Goal: Information Seeking & Learning: Learn about a topic

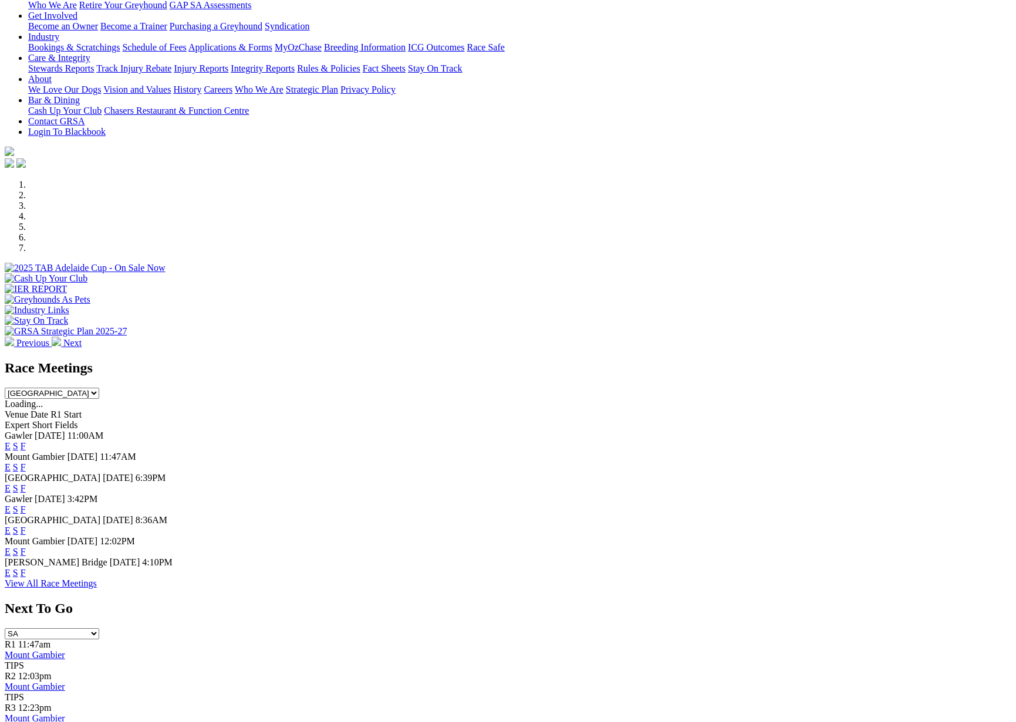
scroll to position [263, 0]
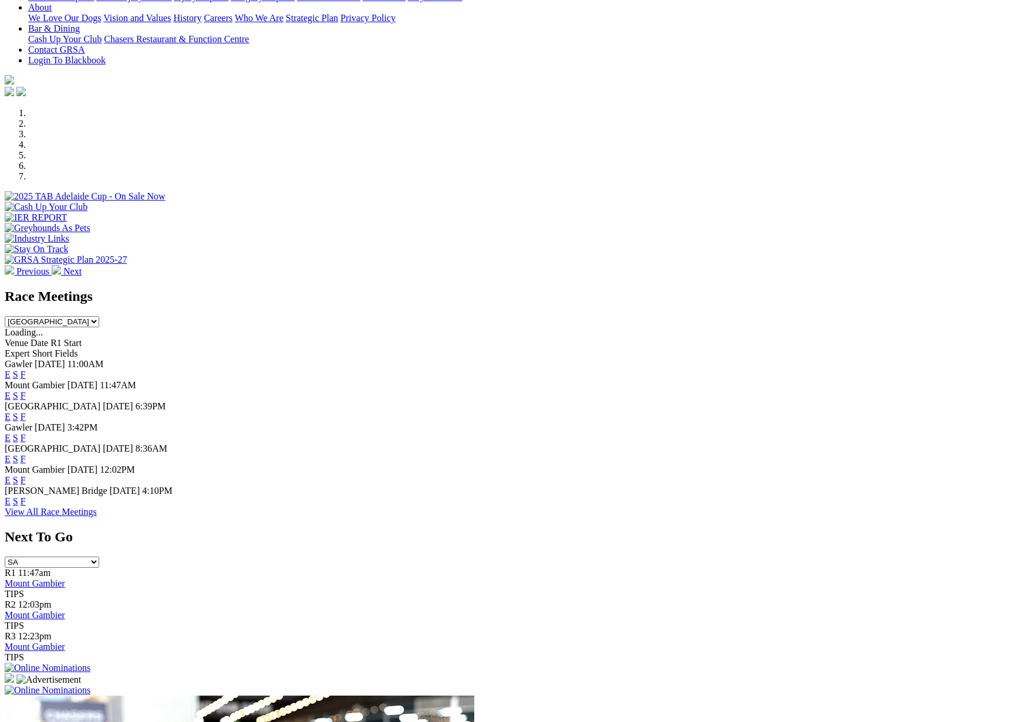
click at [26, 433] on link "F" at bounding box center [23, 438] width 5 height 10
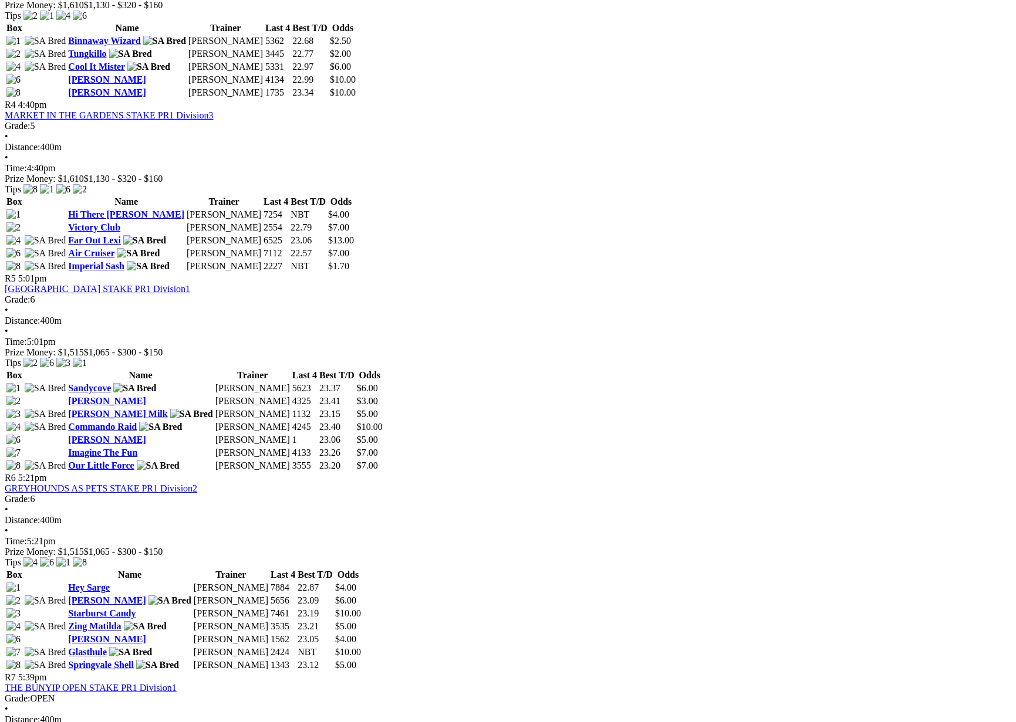
scroll to position [1027, 0]
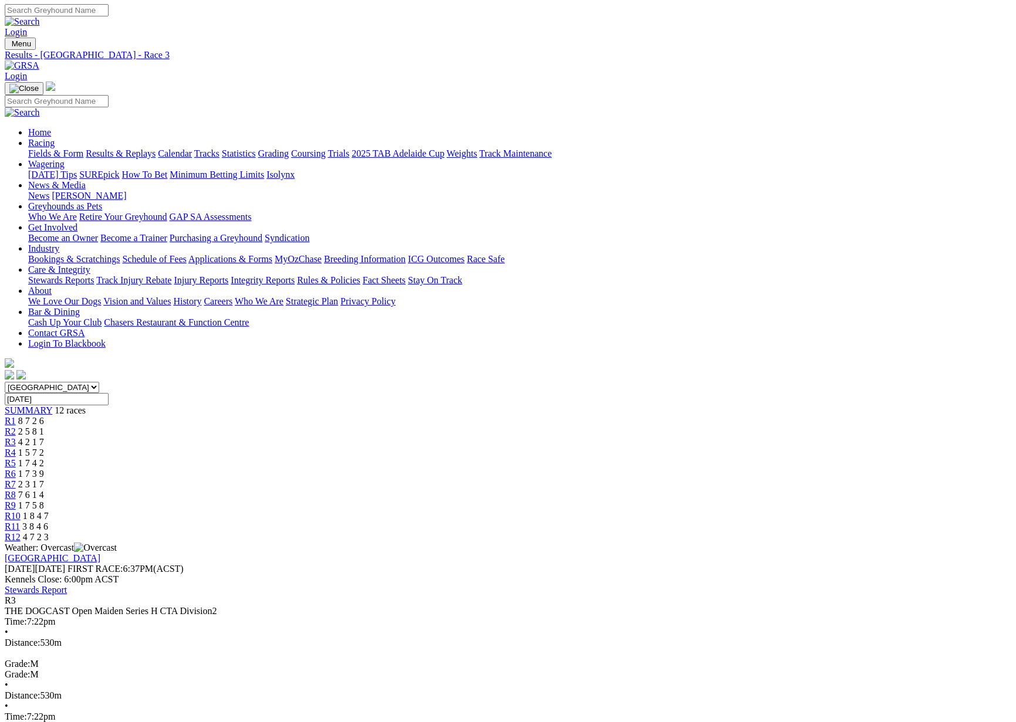
scroll to position [3, 1]
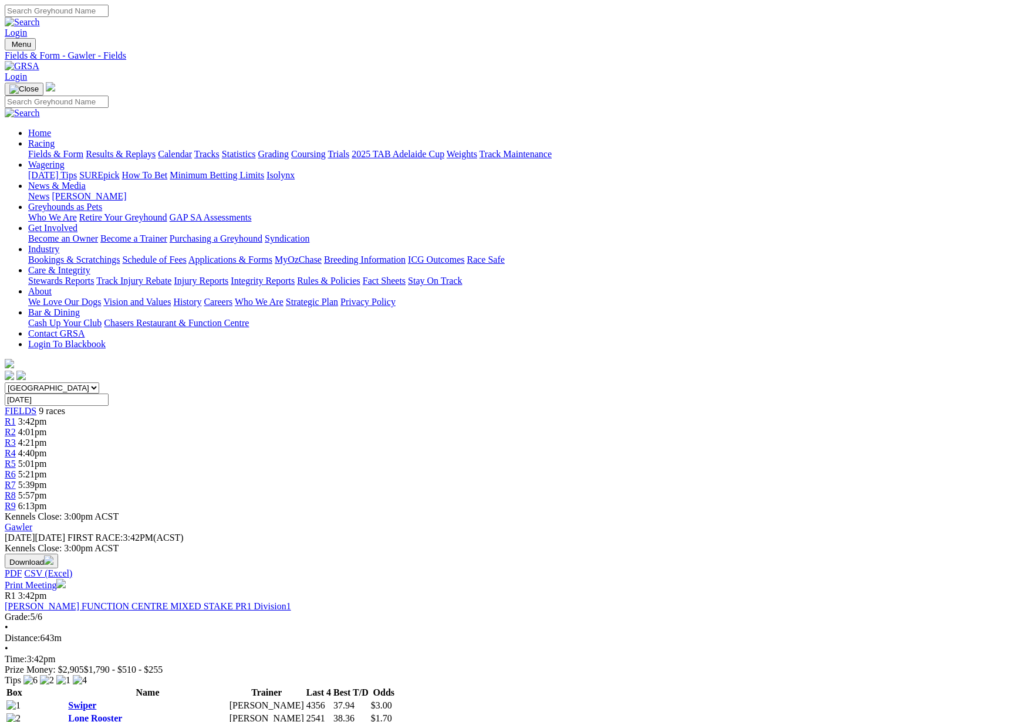
scroll to position [1027, 0]
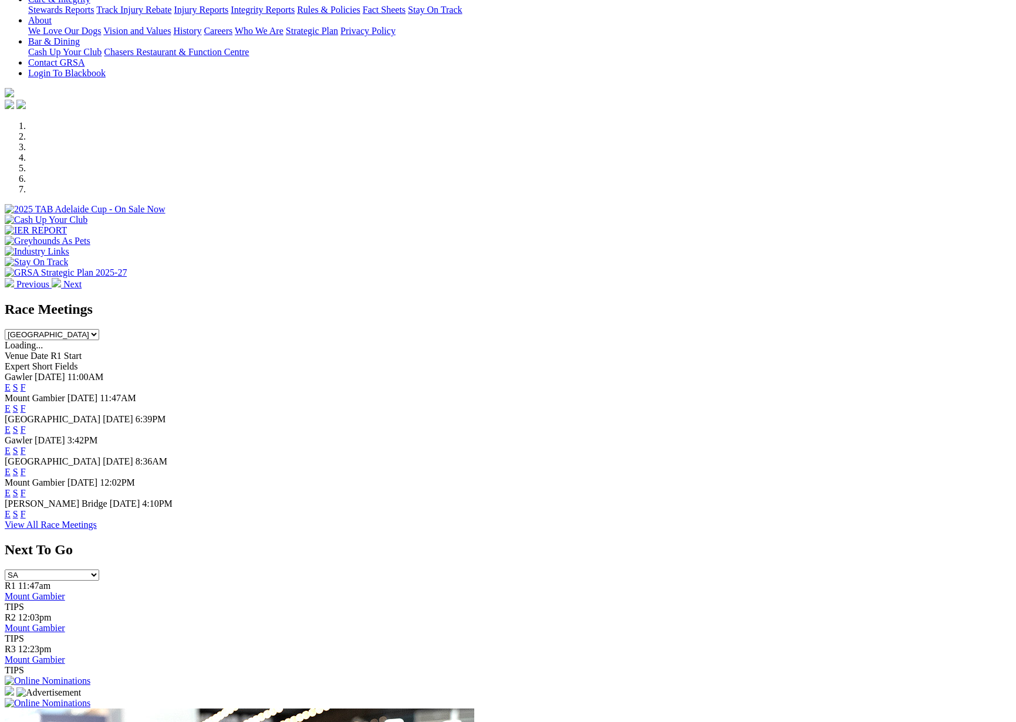
scroll to position [254, 0]
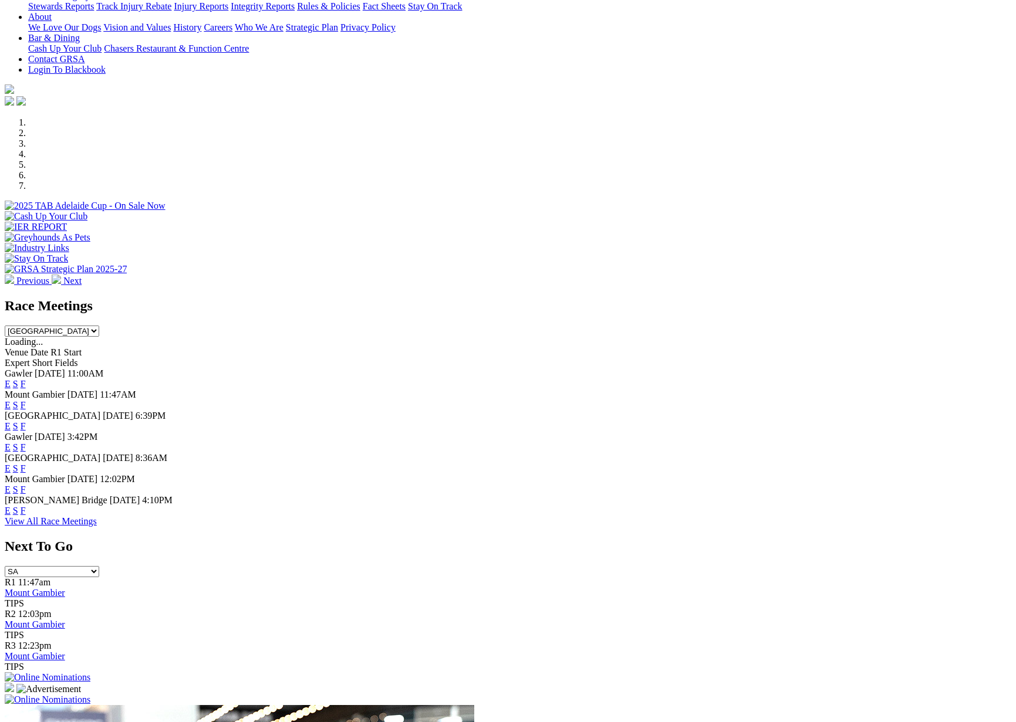
click at [26, 516] on link "F" at bounding box center [23, 511] width 5 height 10
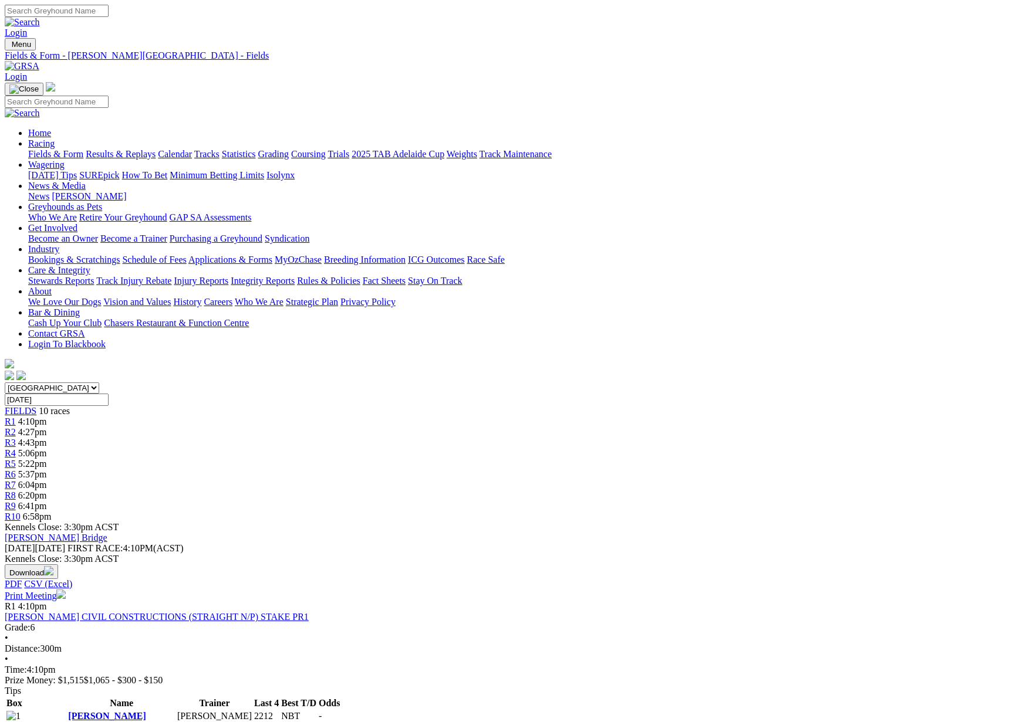
click at [156, 149] on link "Results & Replays" at bounding box center [121, 154] width 70 height 10
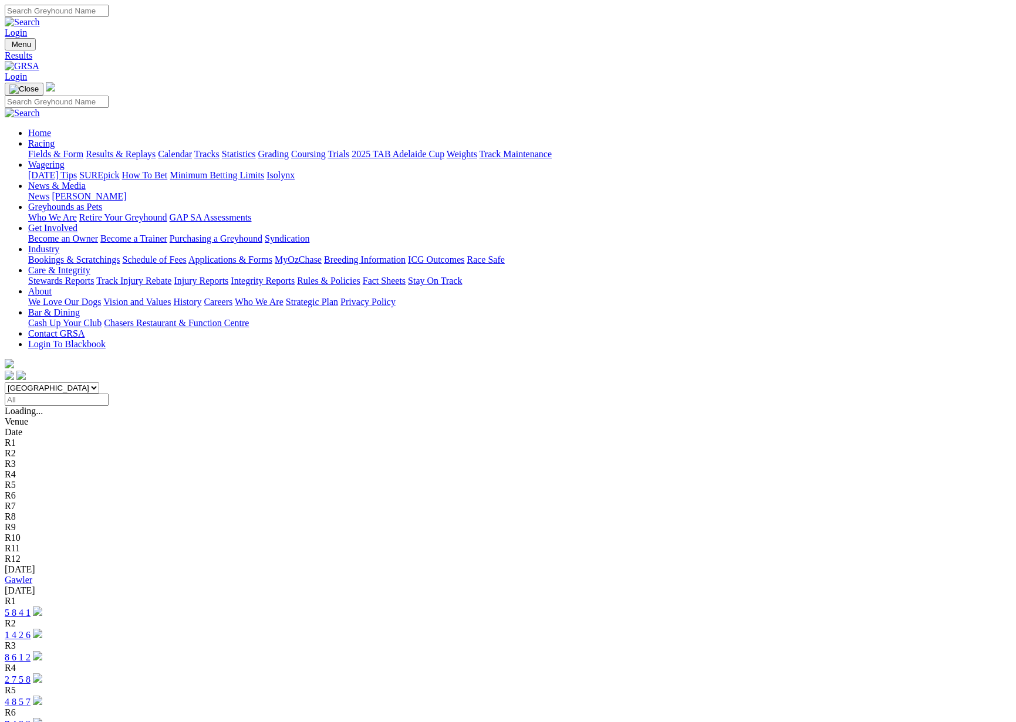
click at [32, 575] on link "Gawler" at bounding box center [19, 580] width 28 height 10
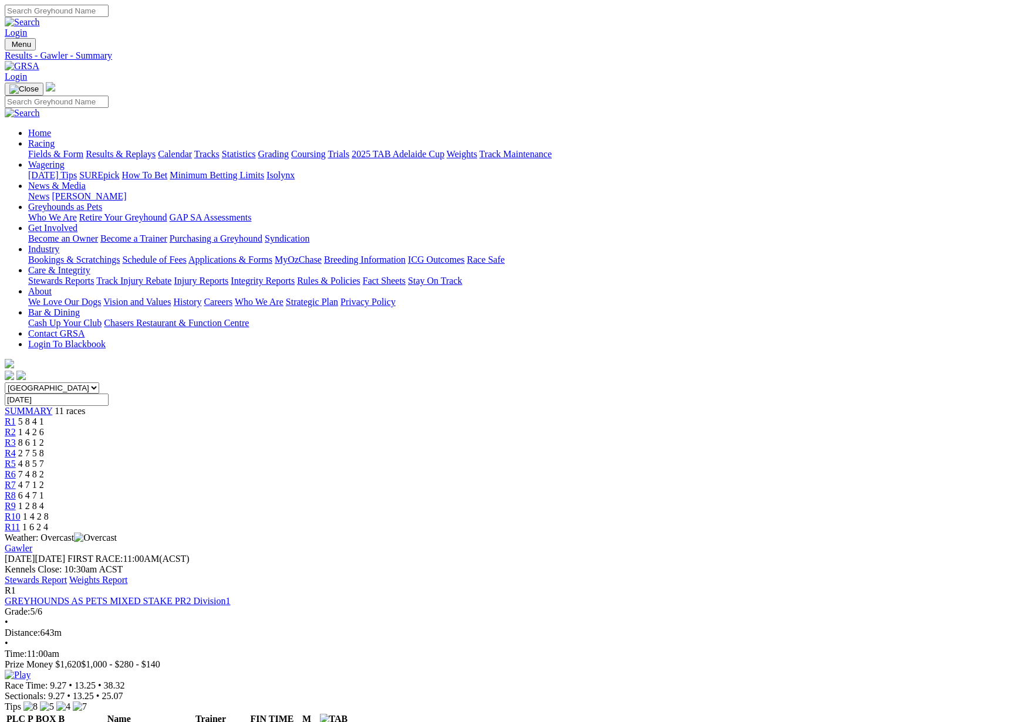
click at [67, 575] on link "Stewards Report" at bounding box center [36, 580] width 62 height 10
click at [156, 149] on link "Results & Replays" at bounding box center [121, 154] width 70 height 10
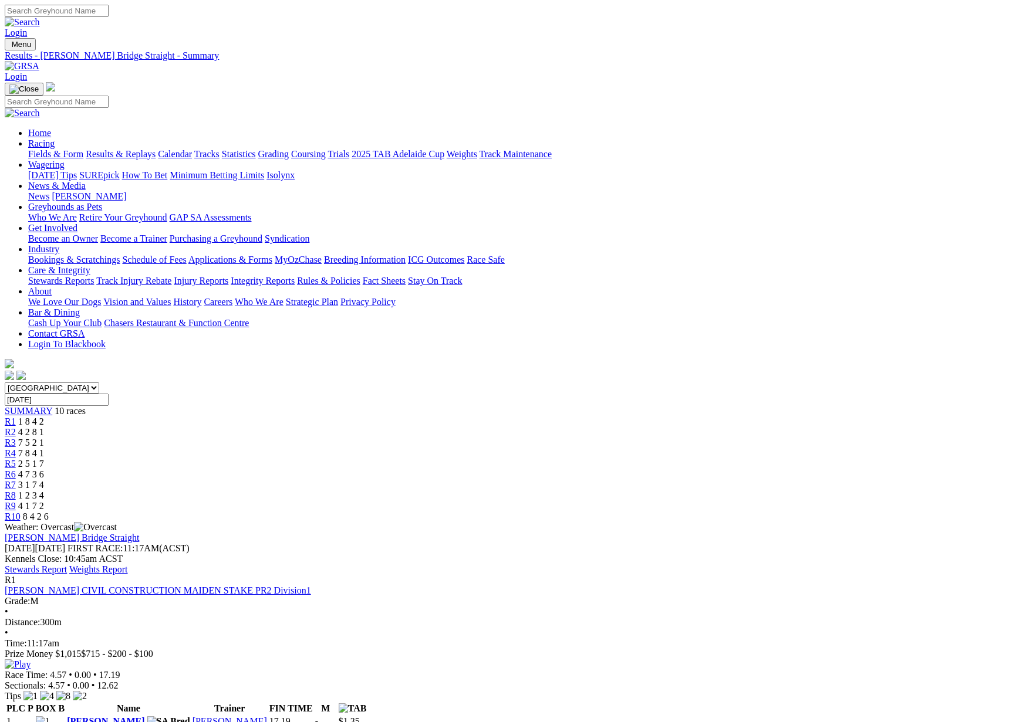
click at [67, 565] on link "Stewards Report" at bounding box center [36, 570] width 62 height 10
click at [156, 149] on link "Results & Replays" at bounding box center [121, 154] width 70 height 10
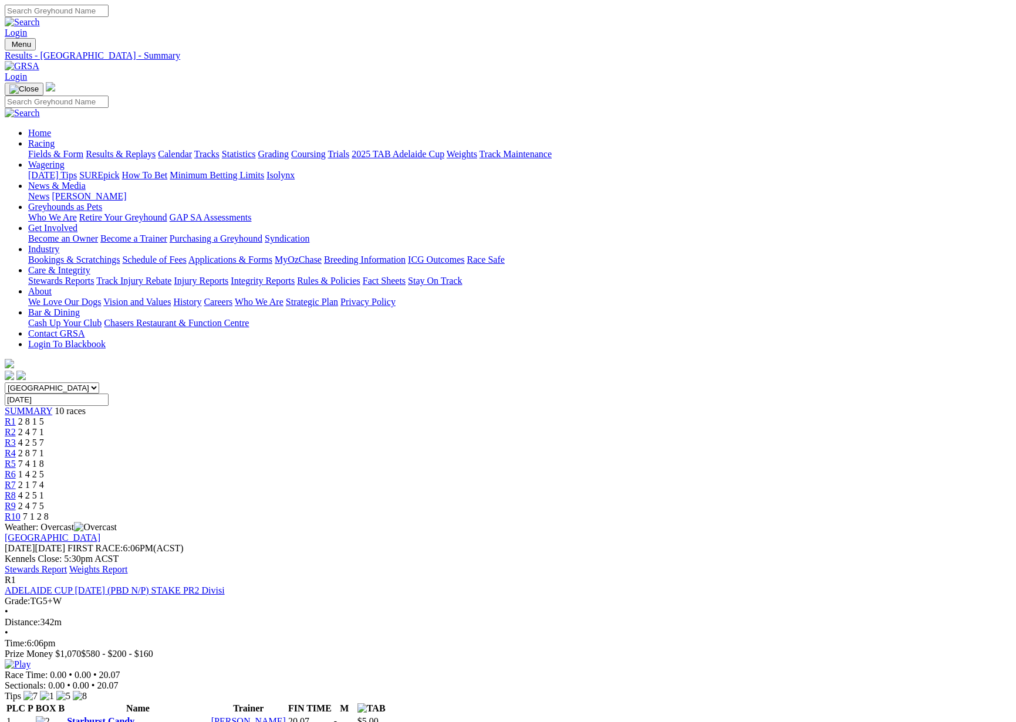
click at [67, 565] on link "Stewards Report" at bounding box center [36, 570] width 62 height 10
click at [90, 265] on link "Care & Integrity" at bounding box center [59, 270] width 62 height 10
click at [295, 276] on link "Integrity Reports" at bounding box center [263, 281] width 64 height 10
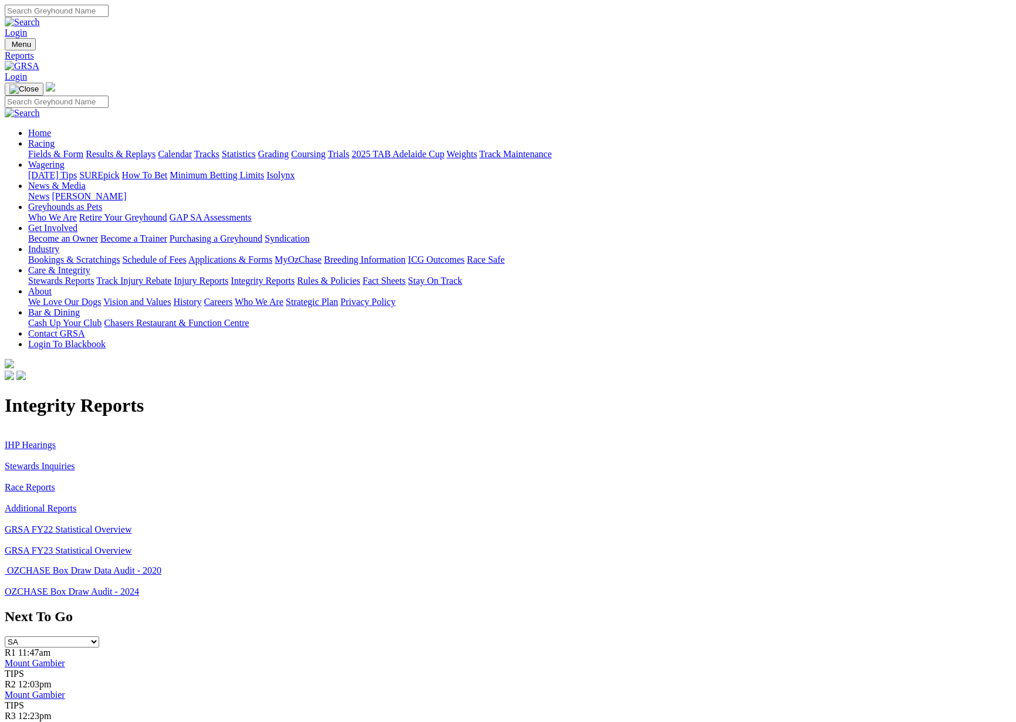
click at [75, 461] on link "Stewards Inquiries" at bounding box center [40, 466] width 70 height 10
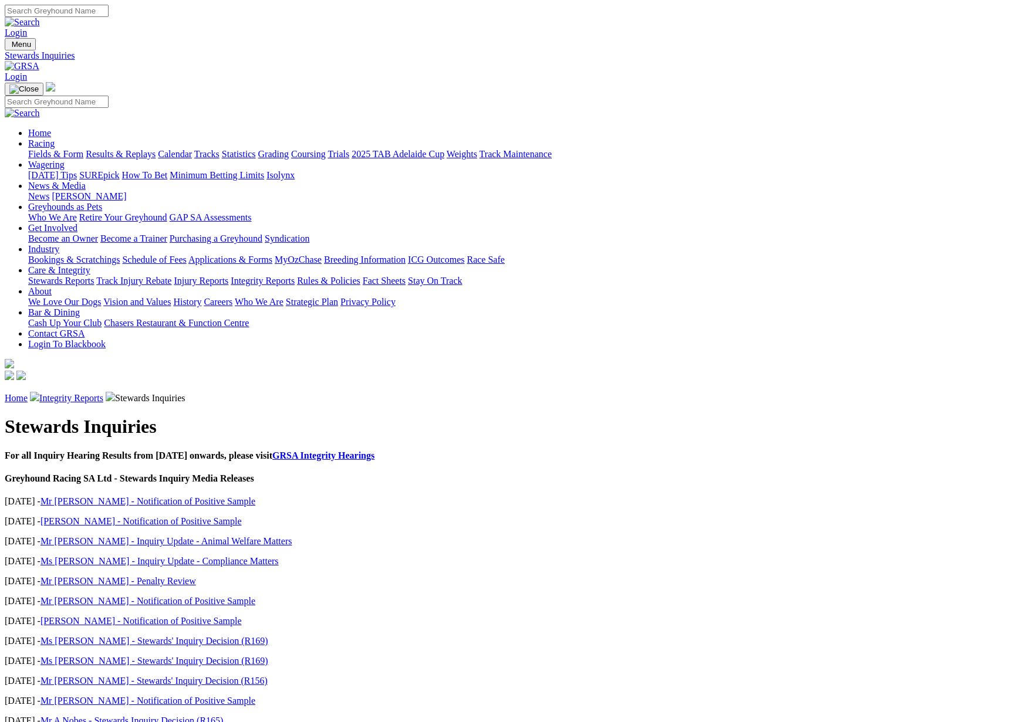
click at [103, 393] on link "Integrity Reports" at bounding box center [71, 398] width 64 height 10
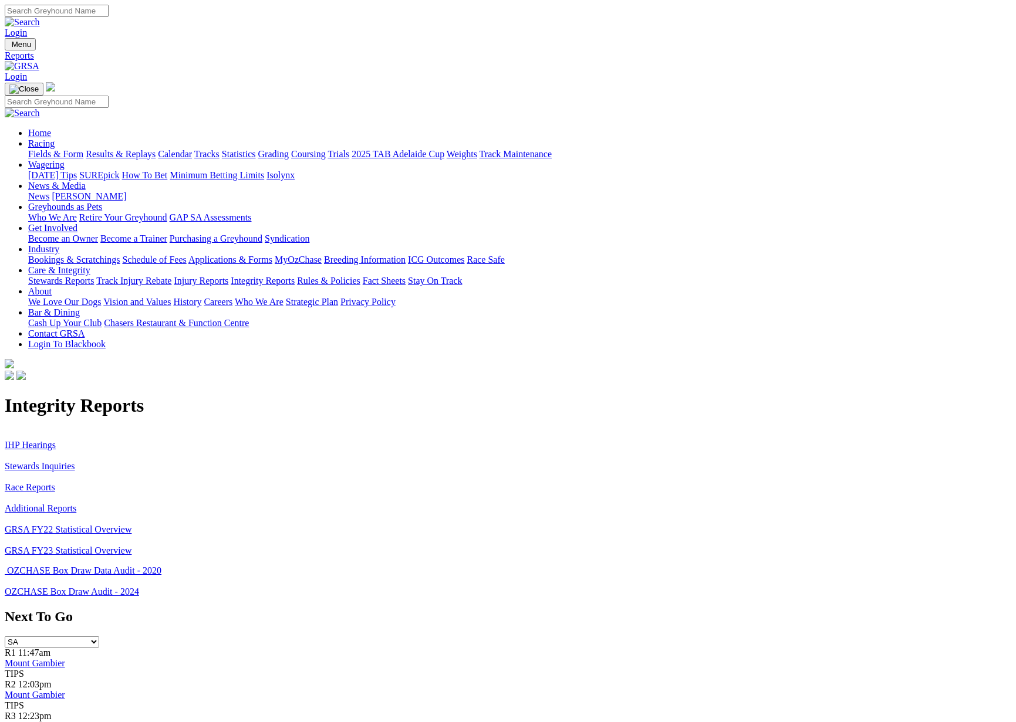
drag, startPoint x: 171, startPoint y: 213, endPoint x: 163, endPoint y: 216, distance: 9.3
click at [171, 430] on p "IHP Hearings Stewards Inquiries Race Reports Additional Reports GRSA FY22 Stati…" at bounding box center [508, 493] width 1006 height 127
click at [56, 440] on link "IHP Hearings" at bounding box center [30, 445] width 51 height 10
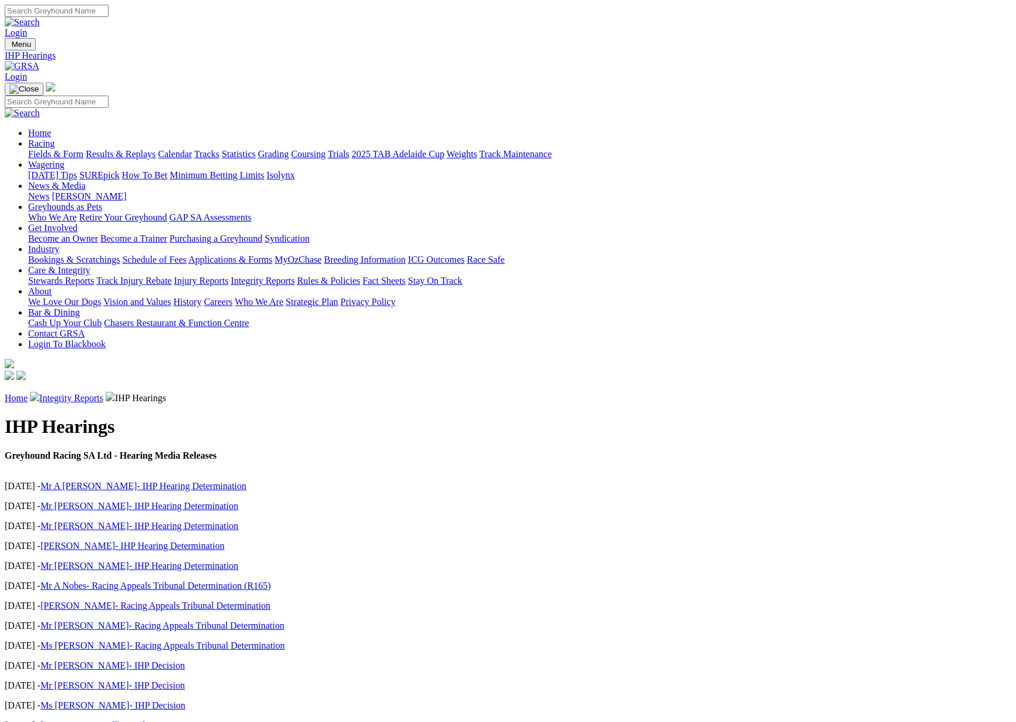
click at [55, 138] on link "Racing" at bounding box center [41, 143] width 26 height 10
click at [39, 61] on img at bounding box center [22, 66] width 35 height 11
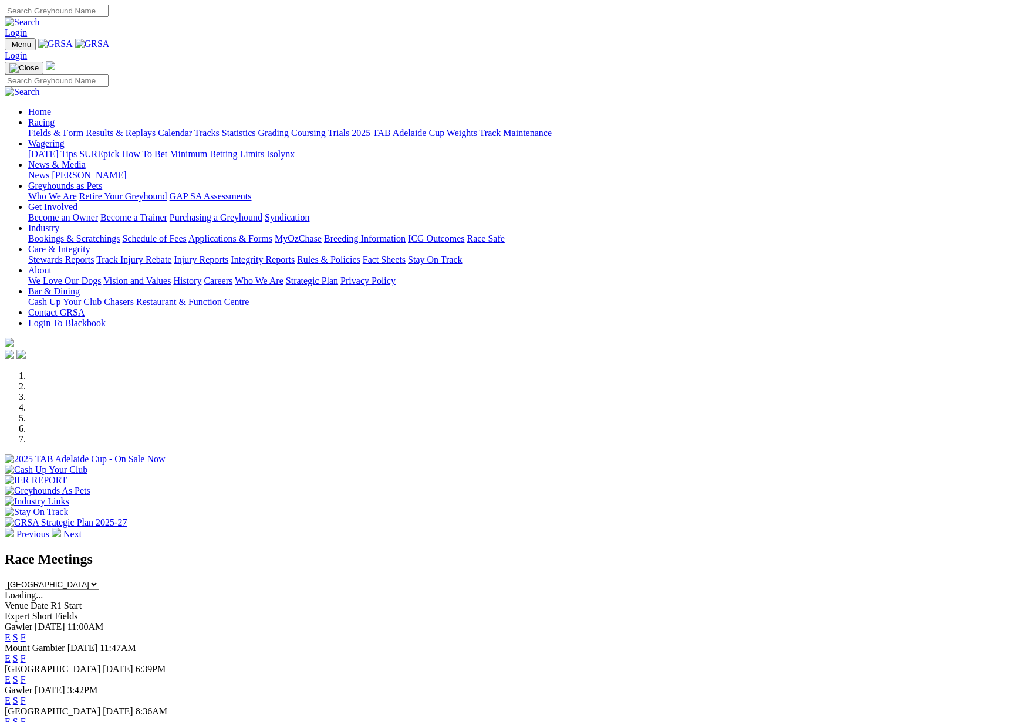
scroll to position [236, 0]
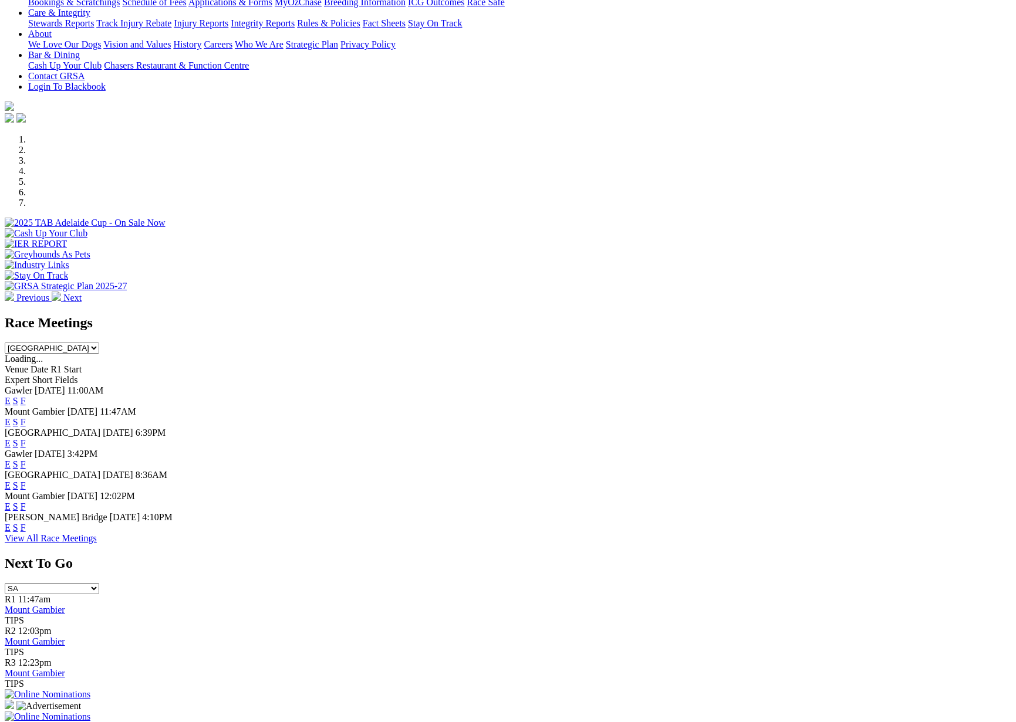
click at [26, 438] on link "F" at bounding box center [23, 443] width 5 height 10
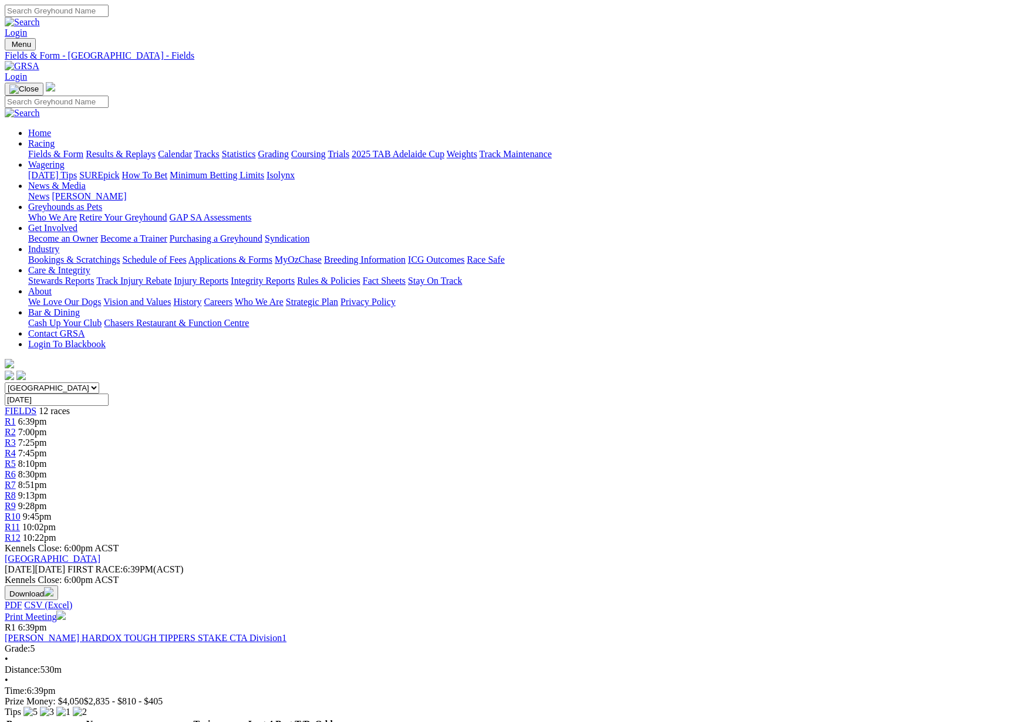
click at [444, 149] on link "2025 TAB Adelaide Cup" at bounding box center [398, 154] width 93 height 10
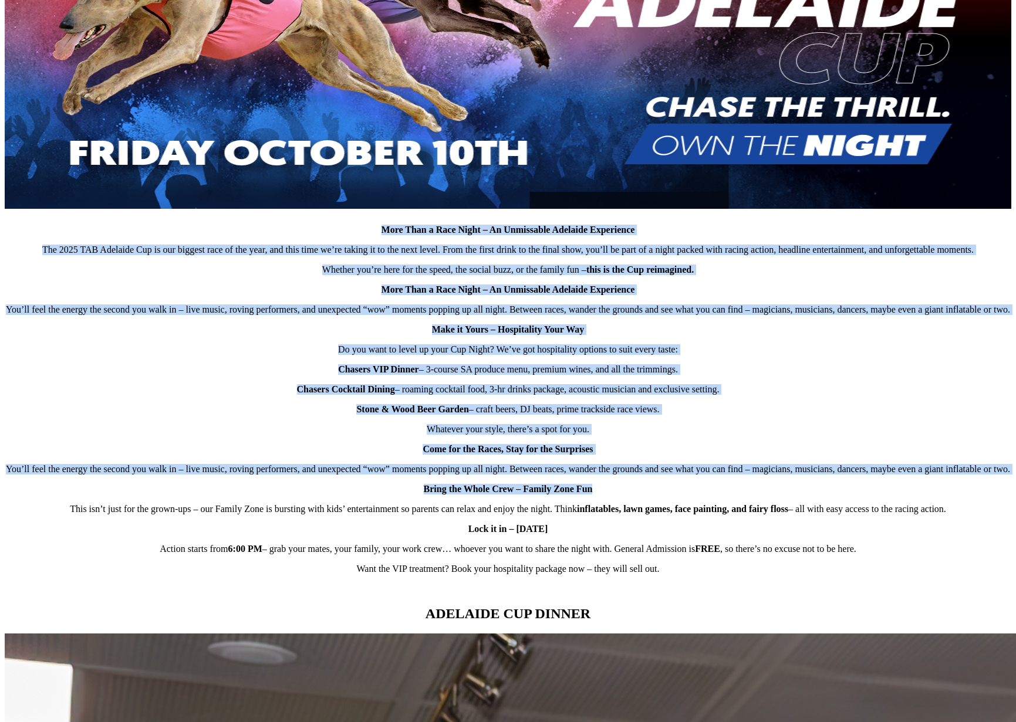
scroll to position [524, 0]
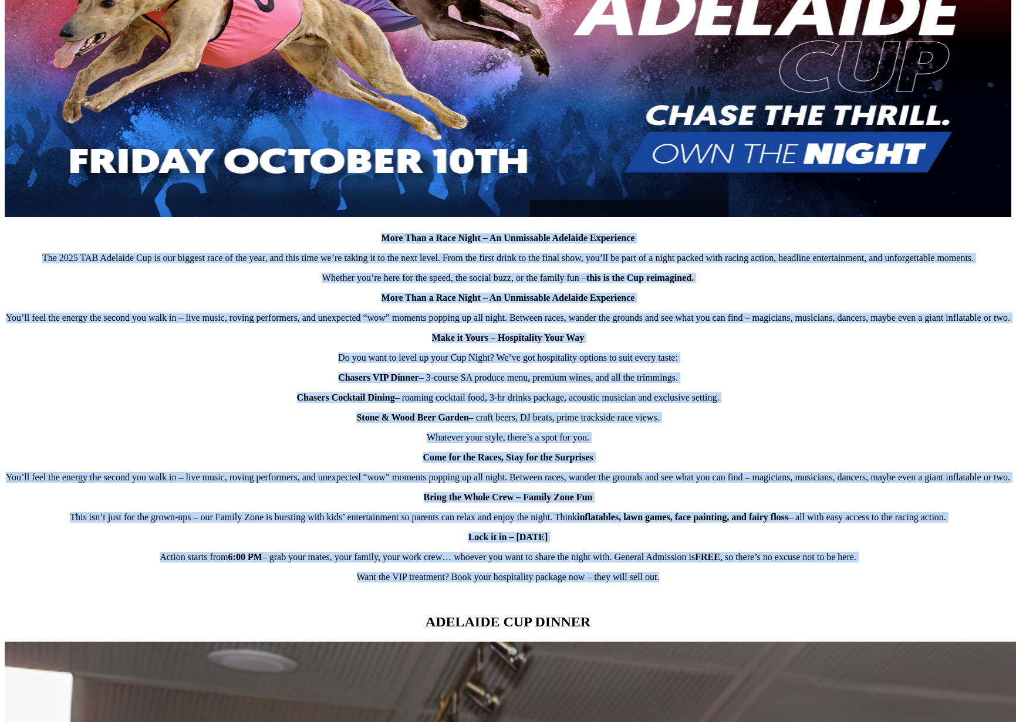
drag, startPoint x: 370, startPoint y: 264, endPoint x: 795, endPoint y: 640, distance: 567.4
click at [795, 603] on div "More Than a Race Night – An Unmissable Adelaide Experience The 2025 TAB Adelaid…" at bounding box center [508, 256] width 1006 height 693
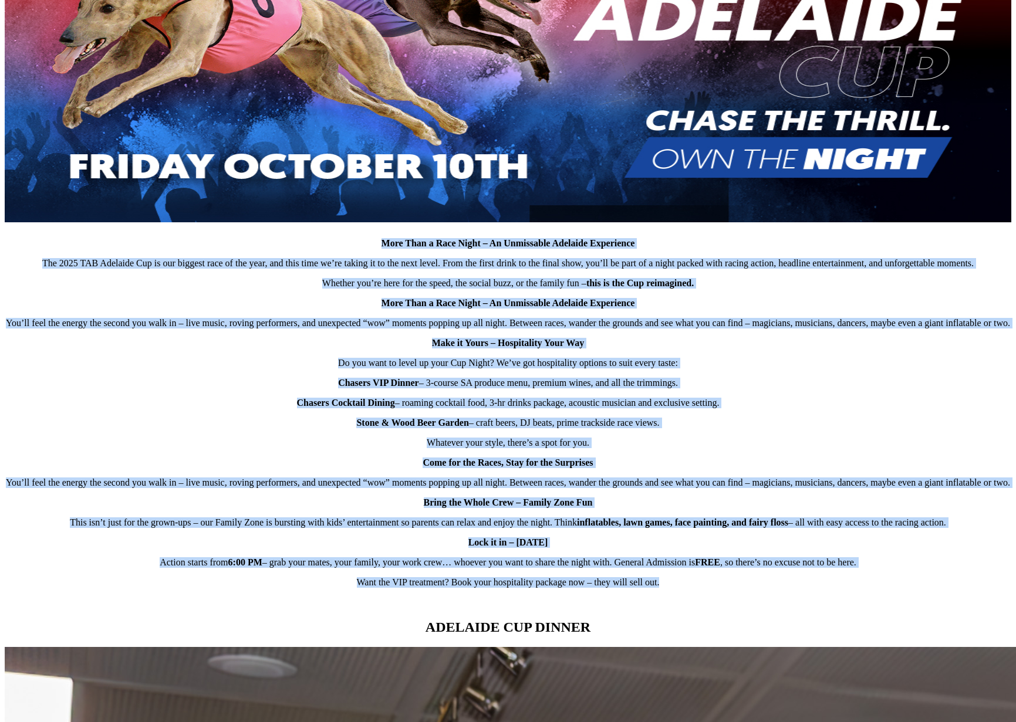
scroll to position [512, 1]
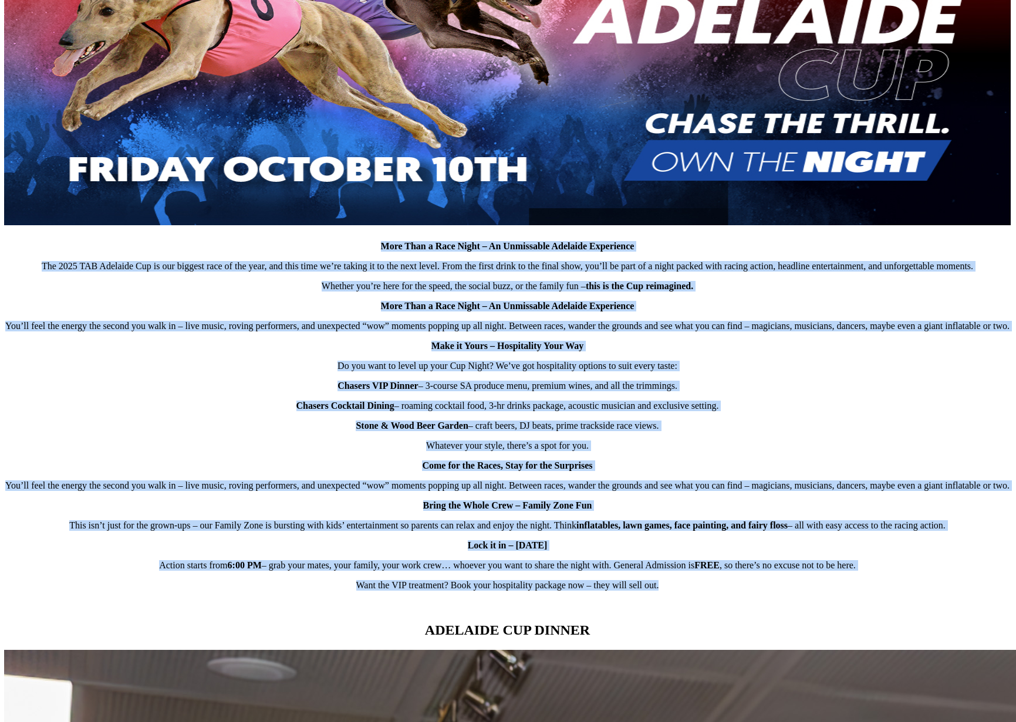
copy div "More Than a Race Night – An Unmissable Adelaide Experience The 2025 TAB Adelaid…"
